Goal: Task Accomplishment & Management: Manage account settings

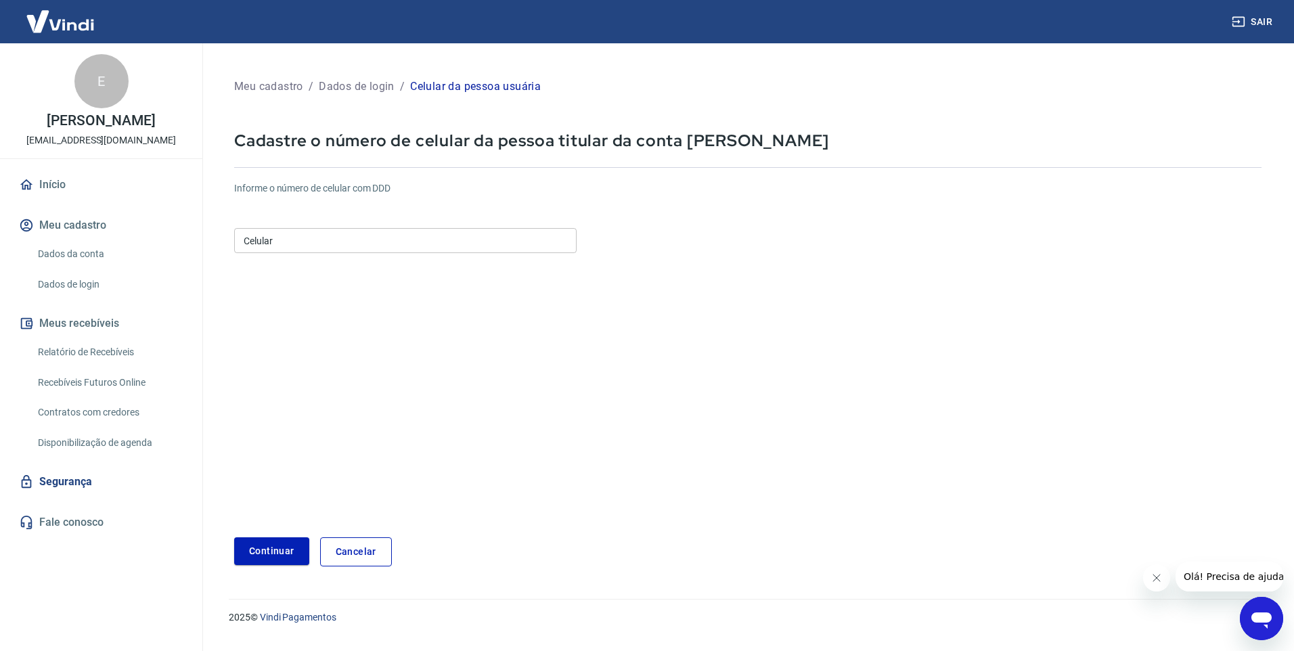
click at [266, 234] on div "Celular Celular" at bounding box center [405, 240] width 343 height 25
type input "[PHONE_NUMBER]"
click at [270, 548] on button "Continuar" at bounding box center [271, 551] width 75 height 28
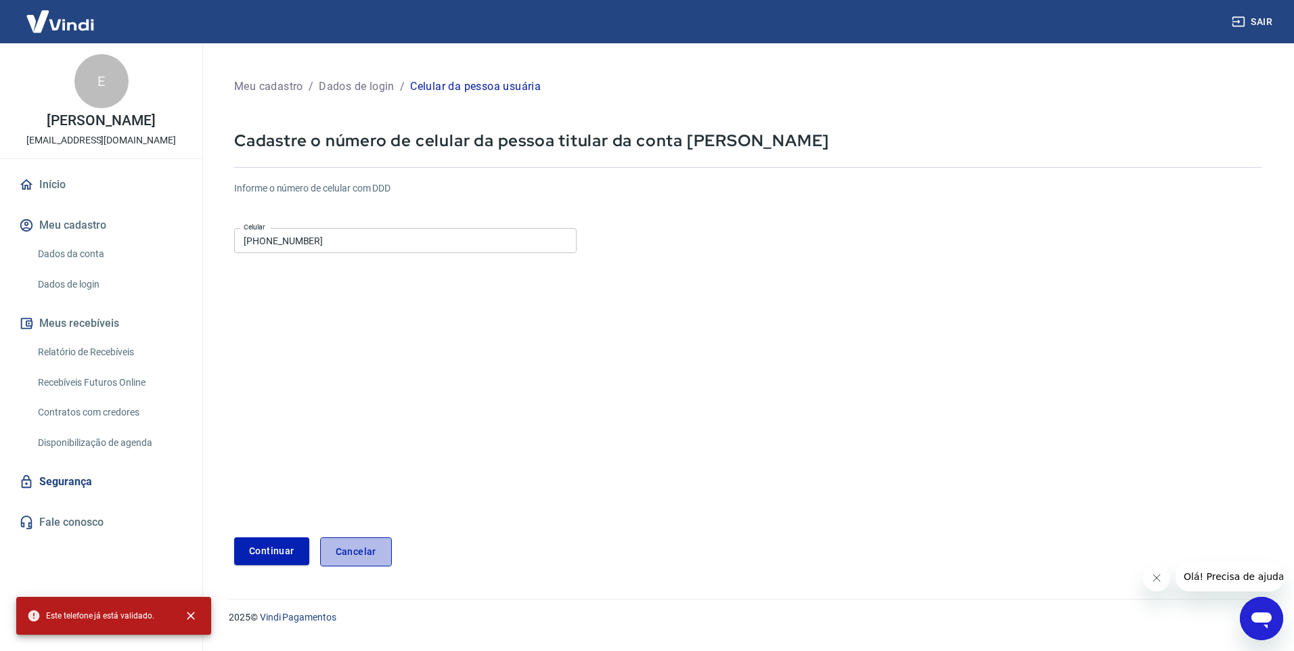
click at [359, 550] on link "Cancelar" at bounding box center [356, 551] width 72 height 29
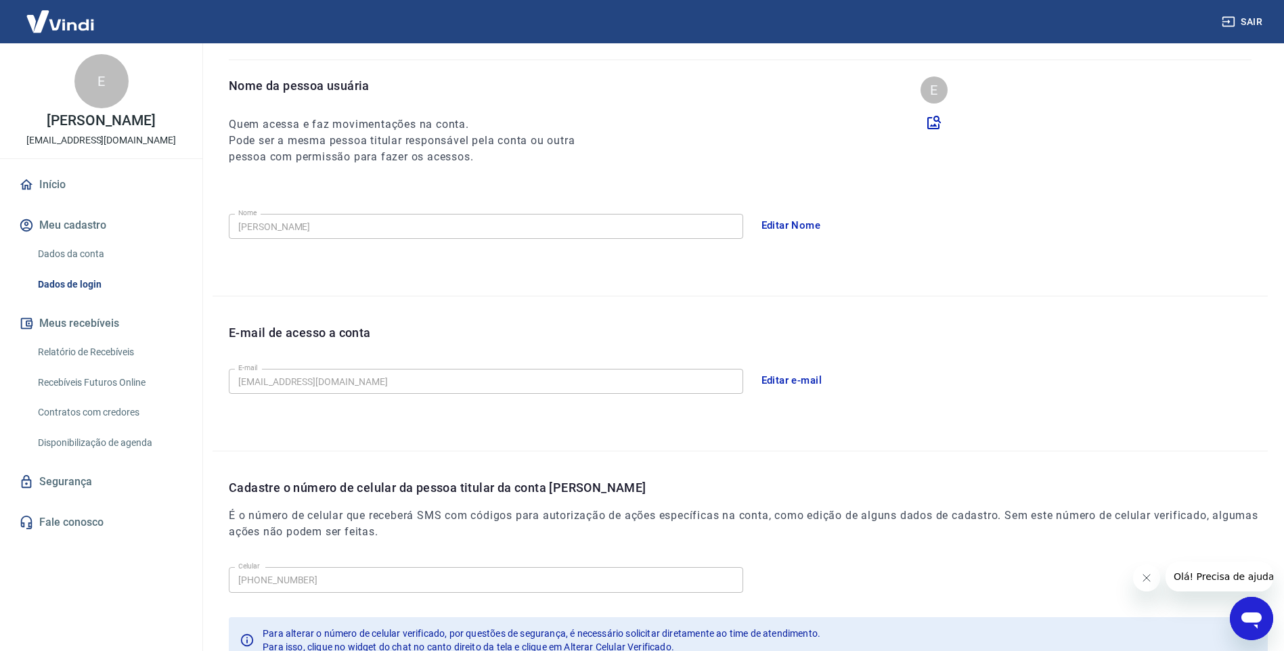
scroll to position [216, 0]
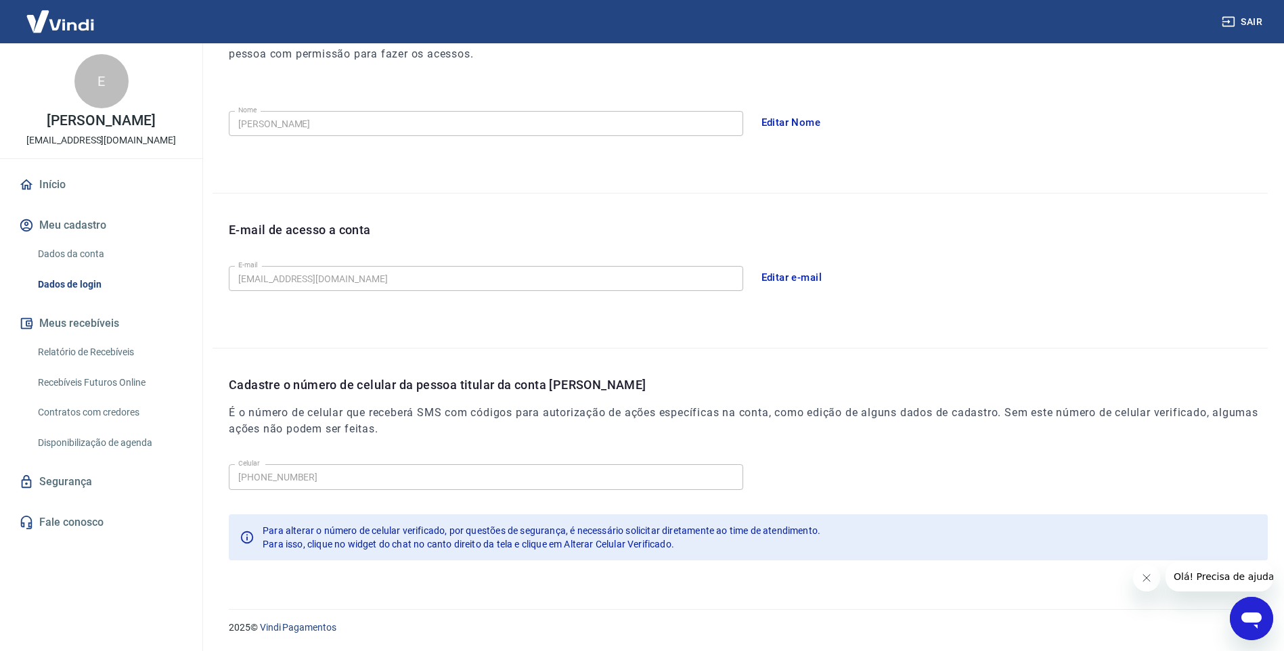
click at [76, 30] on img at bounding box center [60, 21] width 88 height 41
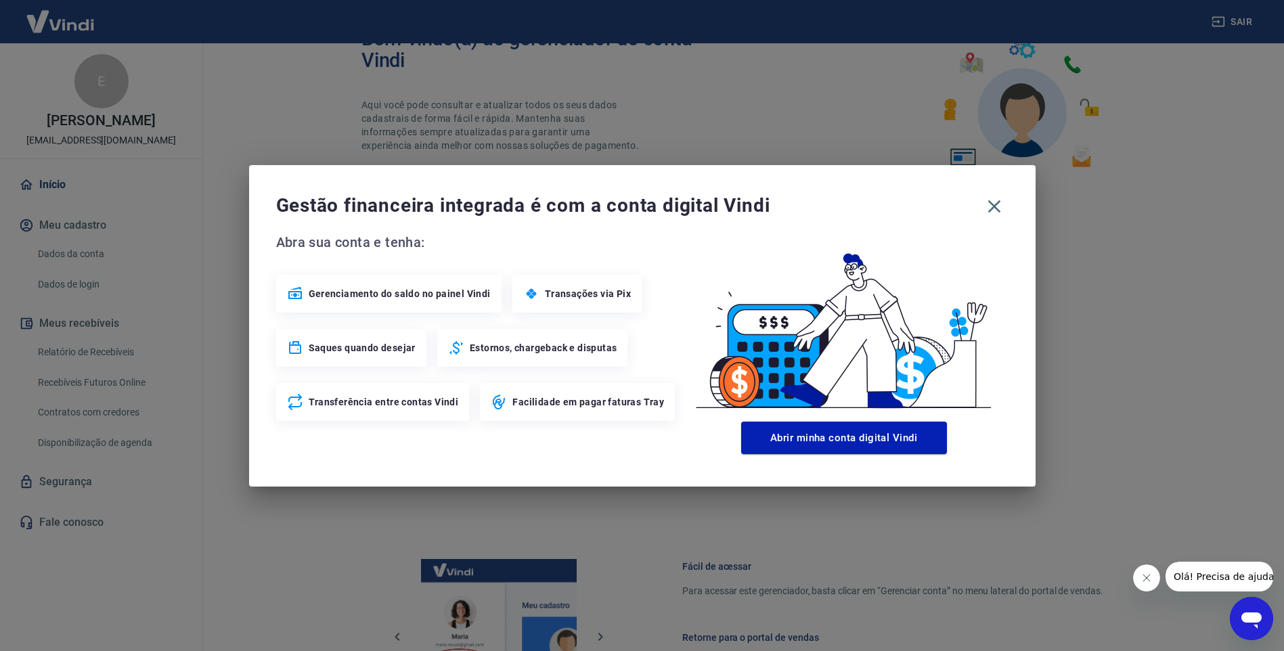
scroll to position [544, 0]
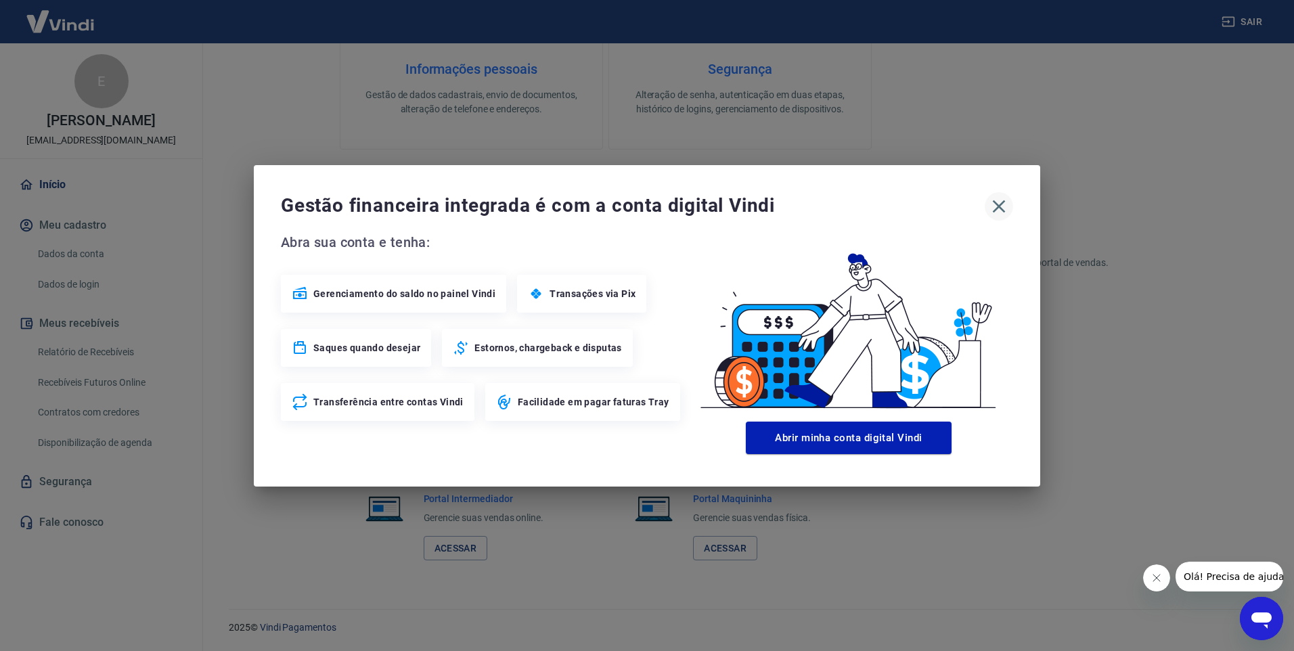
click at [1004, 209] on icon "button" at bounding box center [999, 207] width 22 height 22
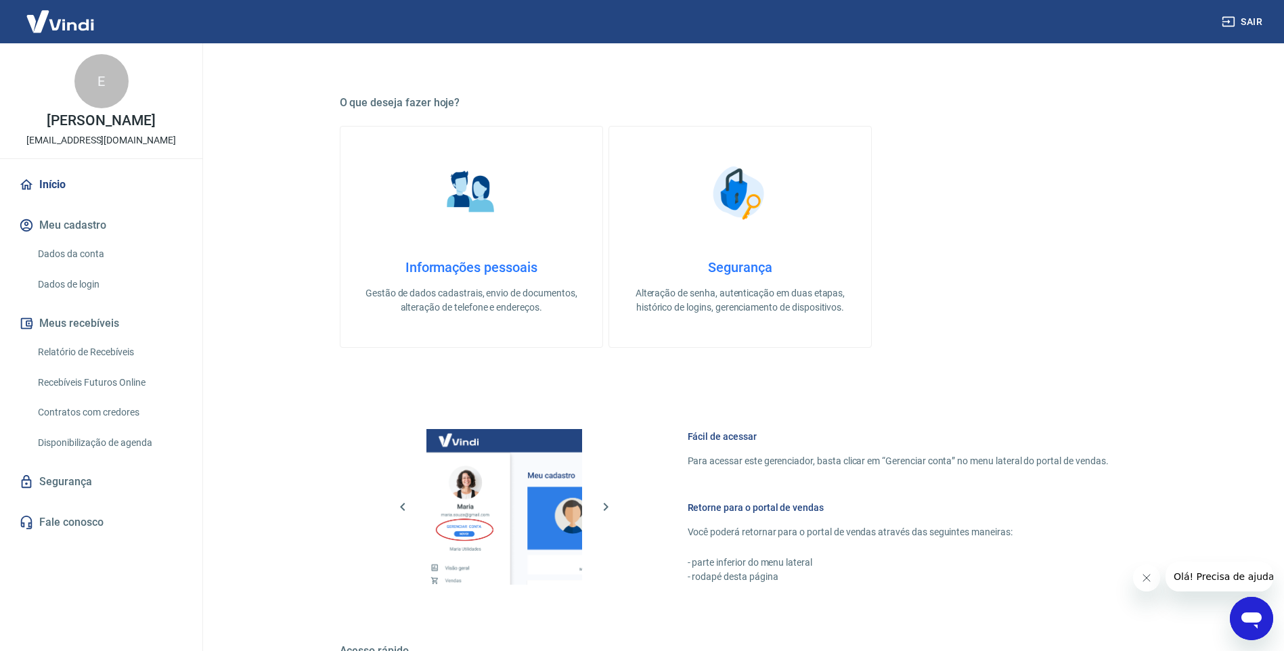
scroll to position [341, 0]
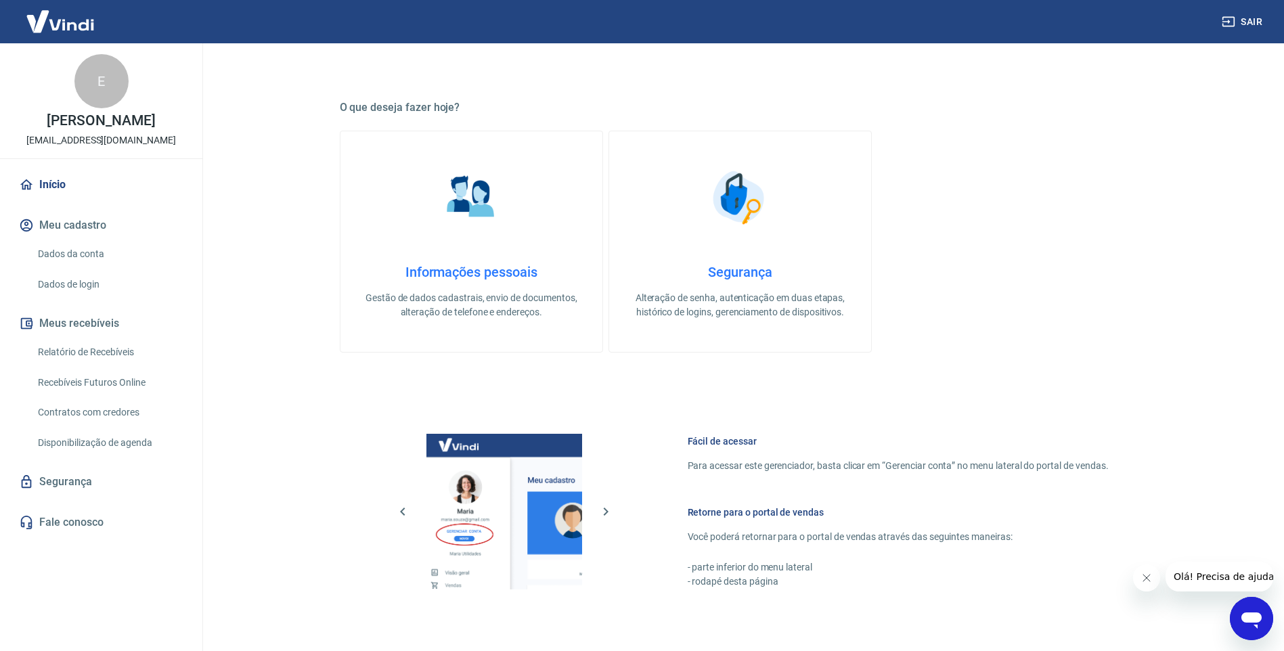
click at [48, 179] on link "Início" at bounding box center [101, 185] width 170 height 30
click at [64, 182] on link "Início" at bounding box center [101, 185] width 170 height 30
click at [85, 12] on img at bounding box center [60, 21] width 88 height 41
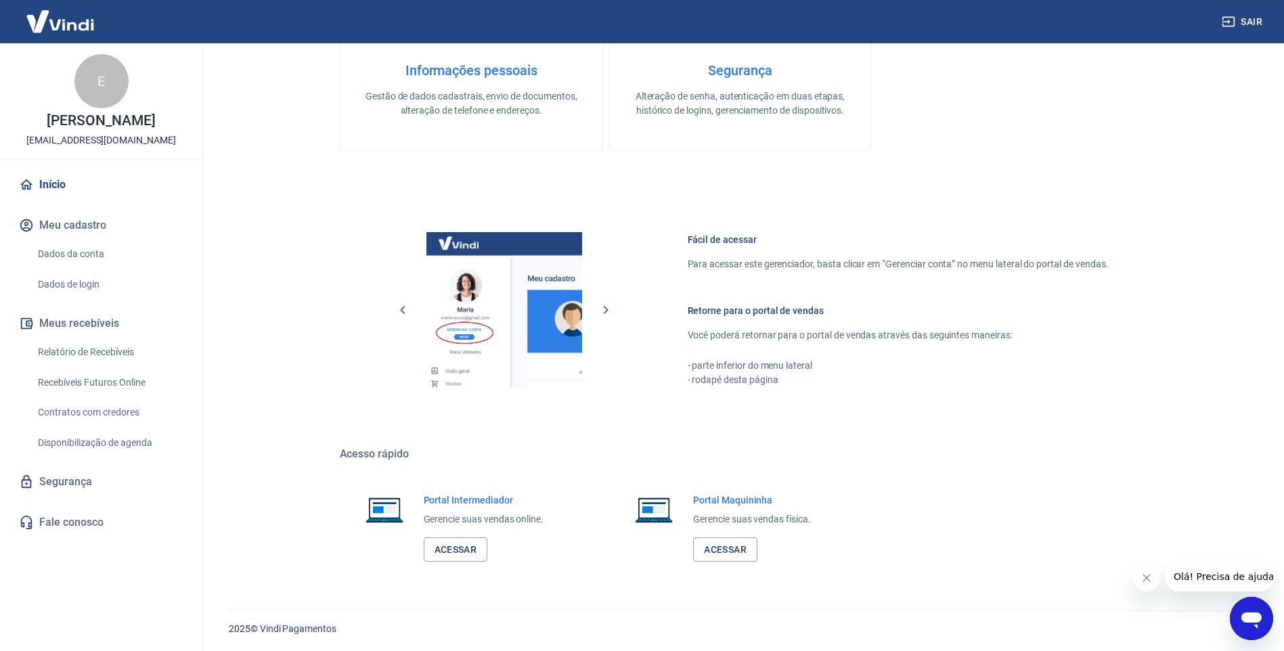
scroll to position [544, 0]
